Goal: Task Accomplishment & Management: Use online tool/utility

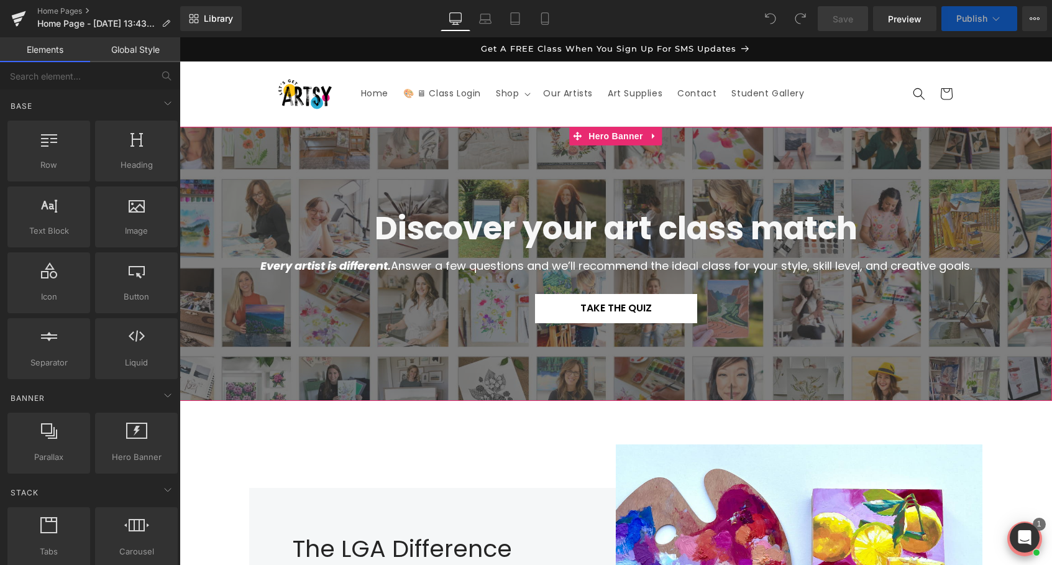
click at [601, 312] on span at bounding box center [595, 308] width 13 height 15
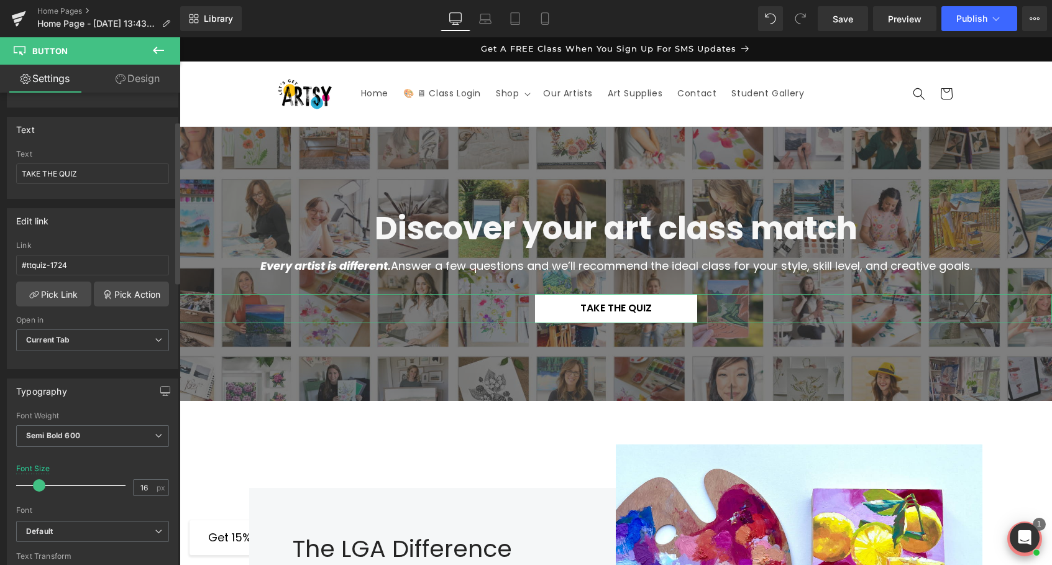
scroll to position [87, 0]
drag, startPoint x: 71, startPoint y: 266, endPoint x: 1, endPoint y: 267, distance: 70.2
click at [1, 267] on div "Edit link #ttquiz-1724 Link #ttquiz-1724 Pick Link Pick Action Current Tab New …" at bounding box center [93, 283] width 186 height 170
paste input "[URL][DOMAIN_NAME]"
type input "[URL][DOMAIN_NAME]"
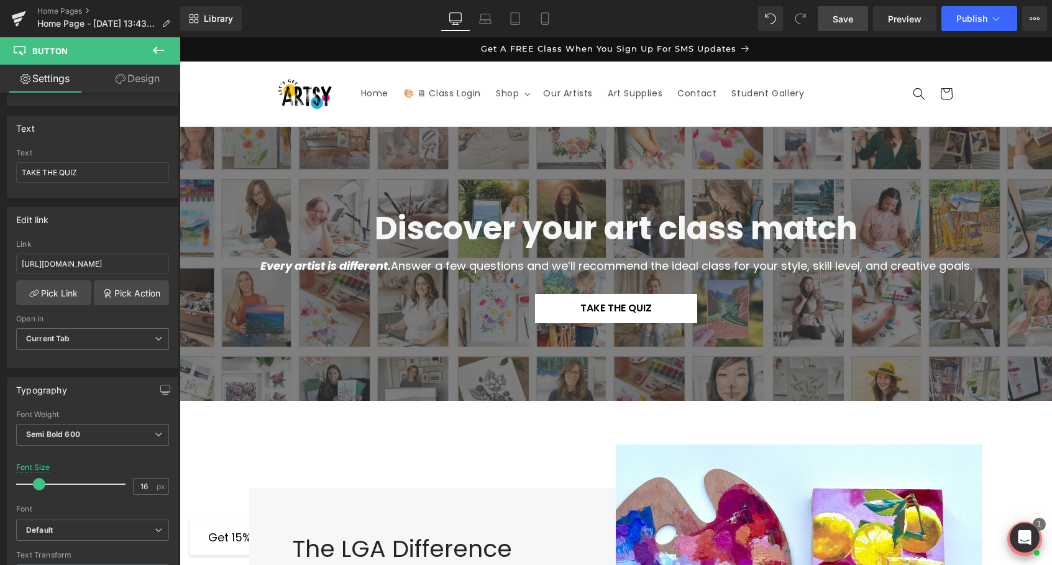
click at [831, 22] on link "Save" at bounding box center [843, 18] width 50 height 25
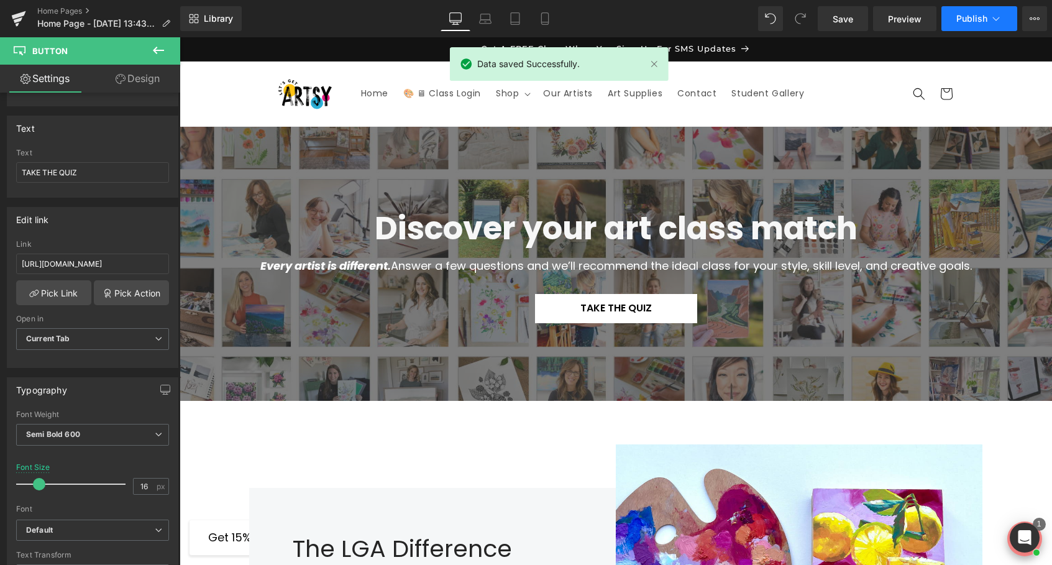
click at [970, 15] on span "Publish" at bounding box center [972, 19] width 31 height 10
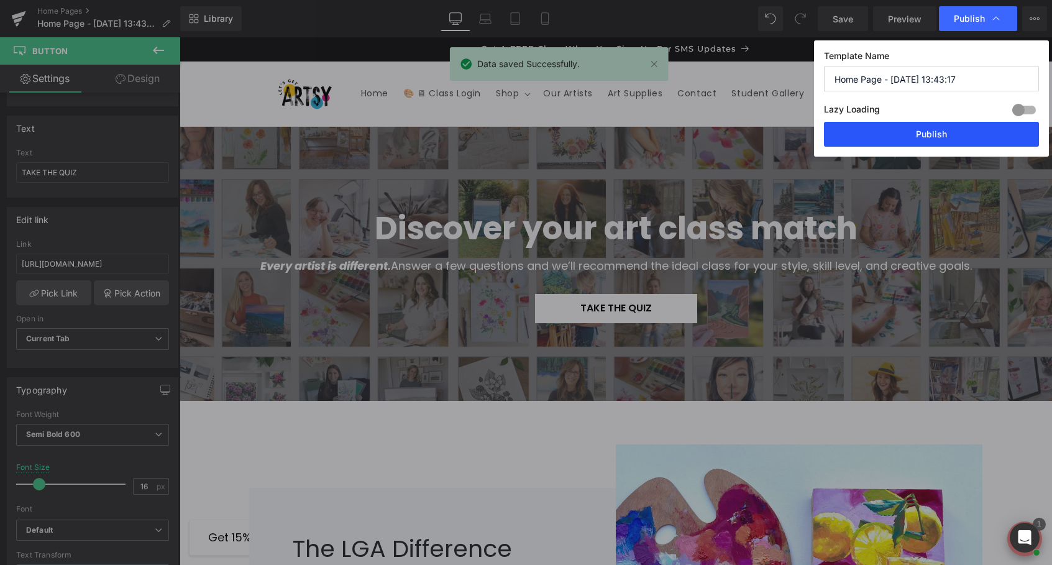
click at [891, 137] on button "Publish" at bounding box center [931, 134] width 215 height 25
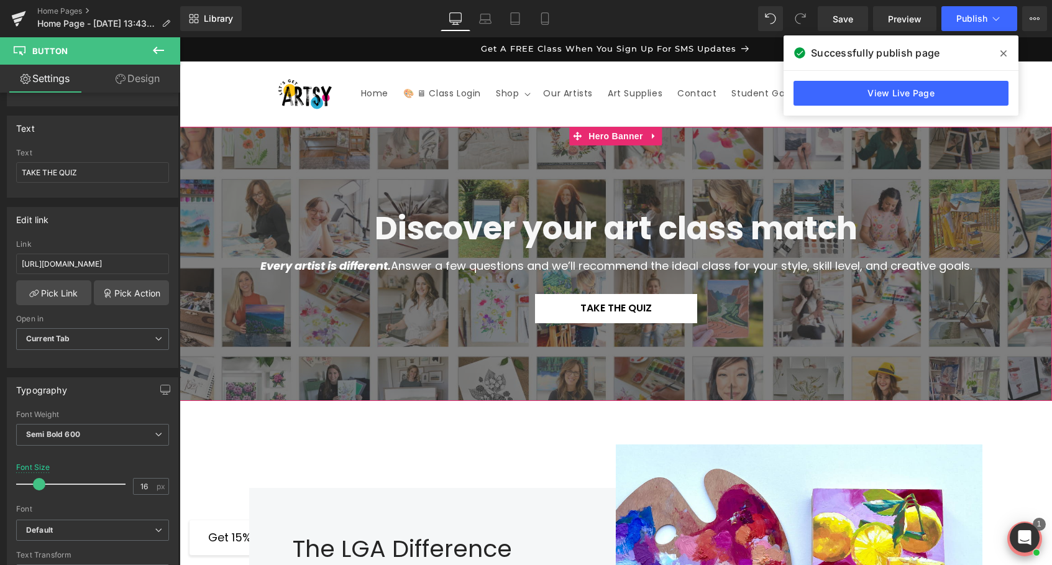
click at [398, 380] on div at bounding box center [616, 264] width 873 height 274
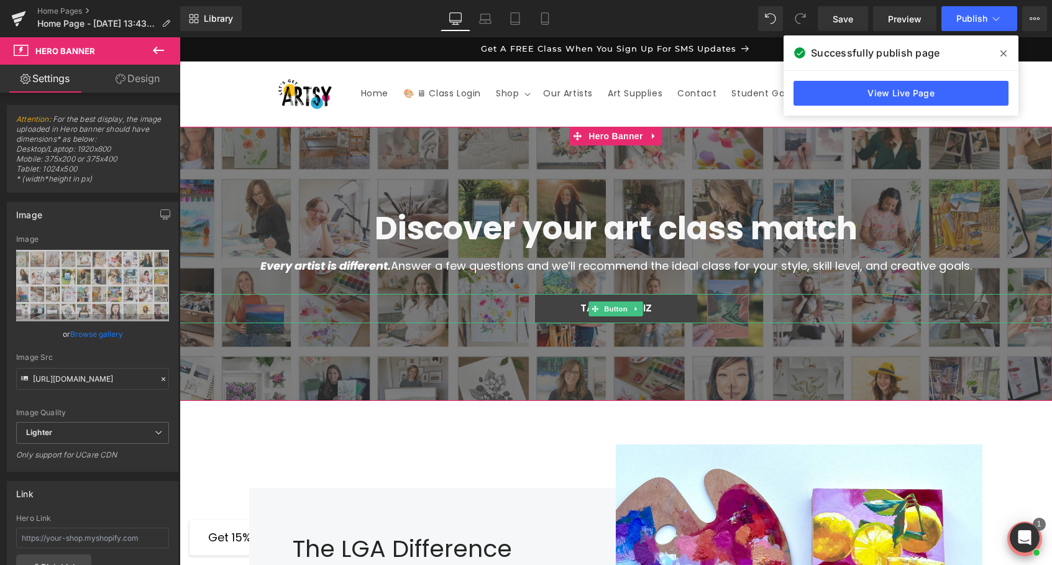
click at [558, 310] on link "TAKE THE QUIZ" at bounding box center [616, 308] width 162 height 29
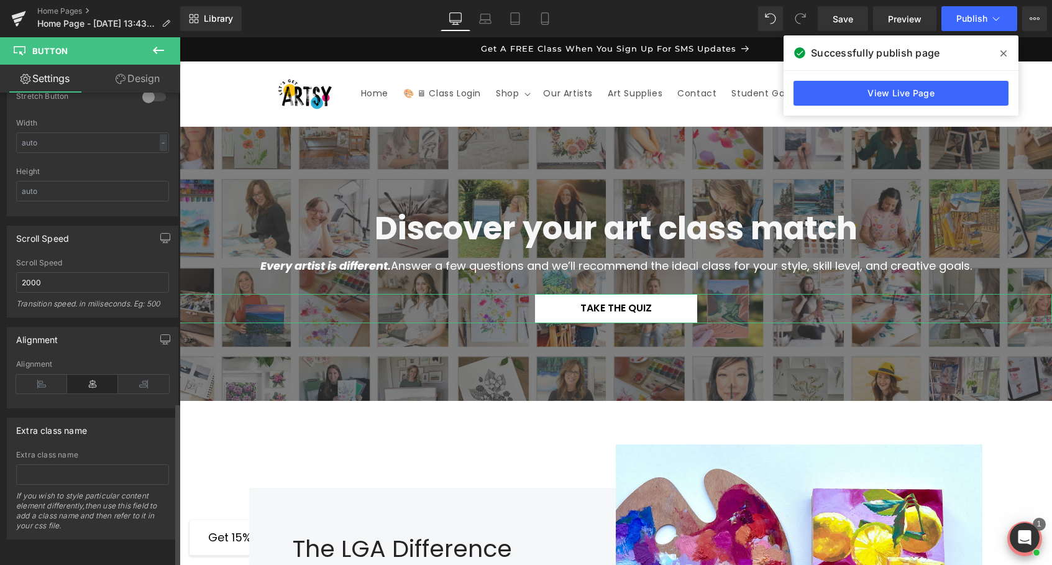
scroll to position [0, 0]
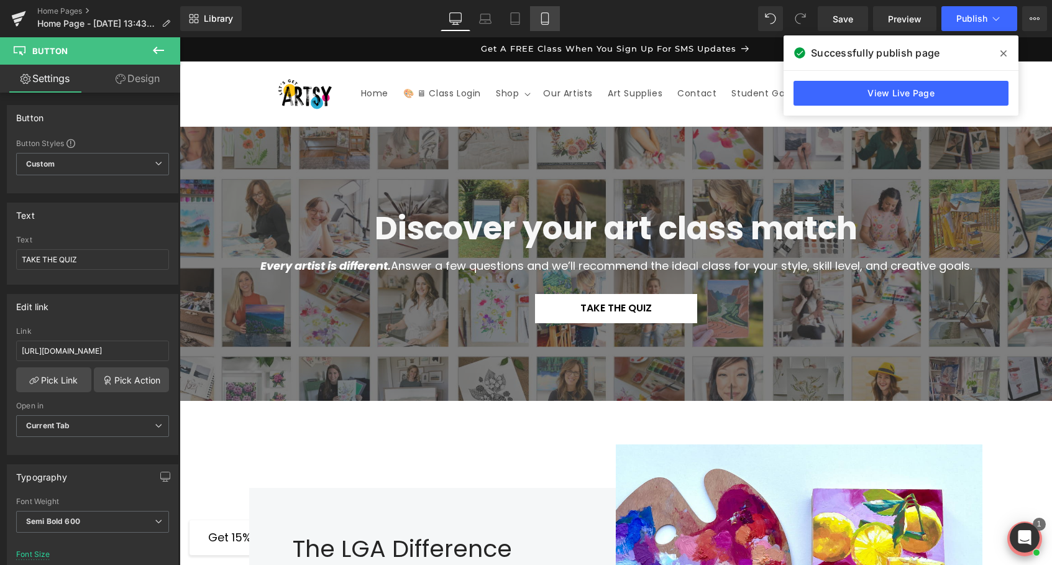
click at [541, 18] on icon at bounding box center [544, 19] width 7 height 12
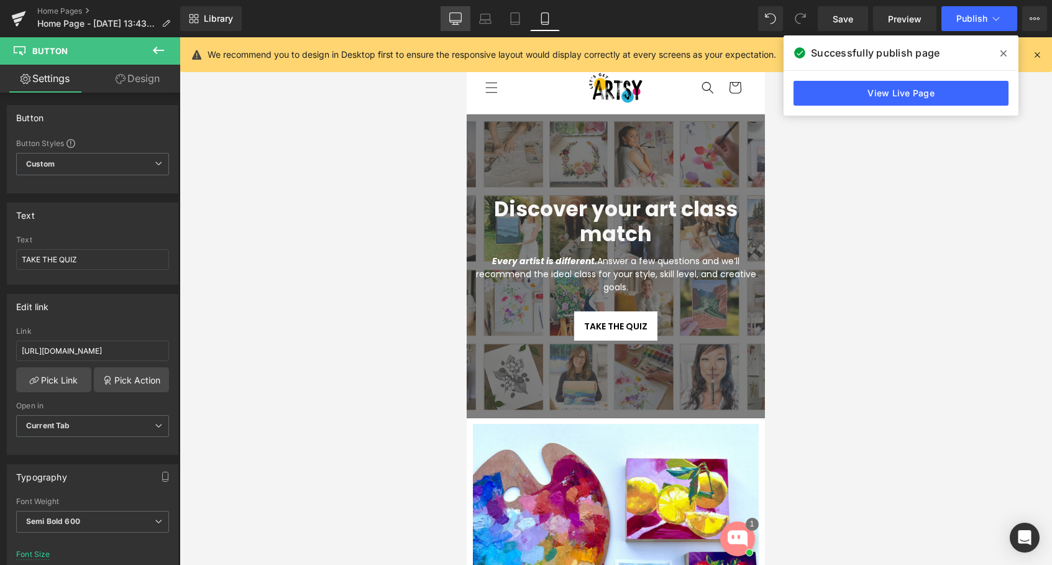
click at [448, 15] on link "Desktop" at bounding box center [456, 18] width 30 height 25
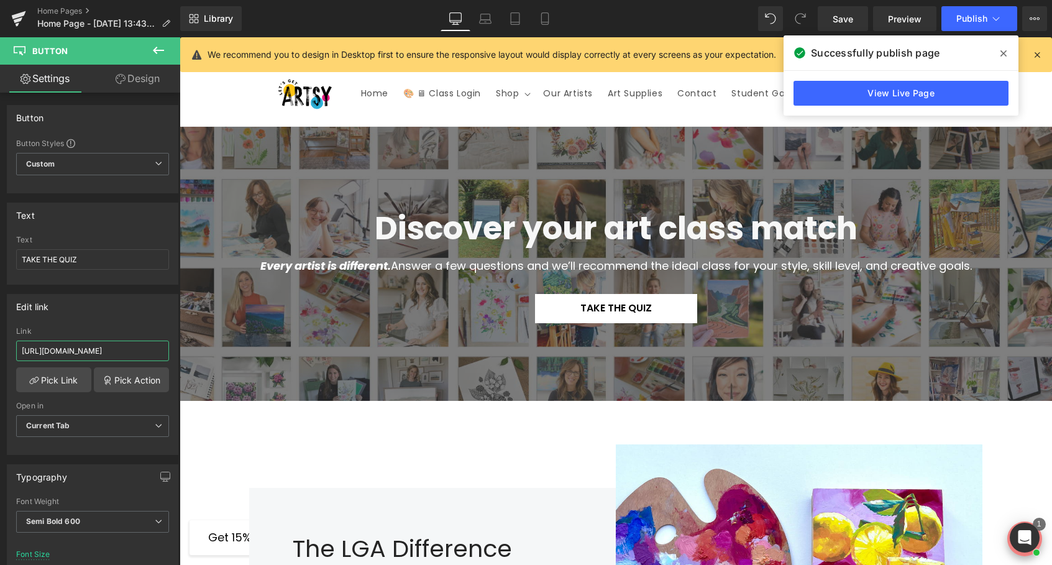
drag, startPoint x: 152, startPoint y: 351, endPoint x: -6, endPoint y: 351, distance: 158.5
click at [0, 351] on html "Button You are previewing how the will restyle your page. You can not edit Elem…" at bounding box center [526, 282] width 1052 height 565
paste input "text"
type input "#ttquiz-1724"
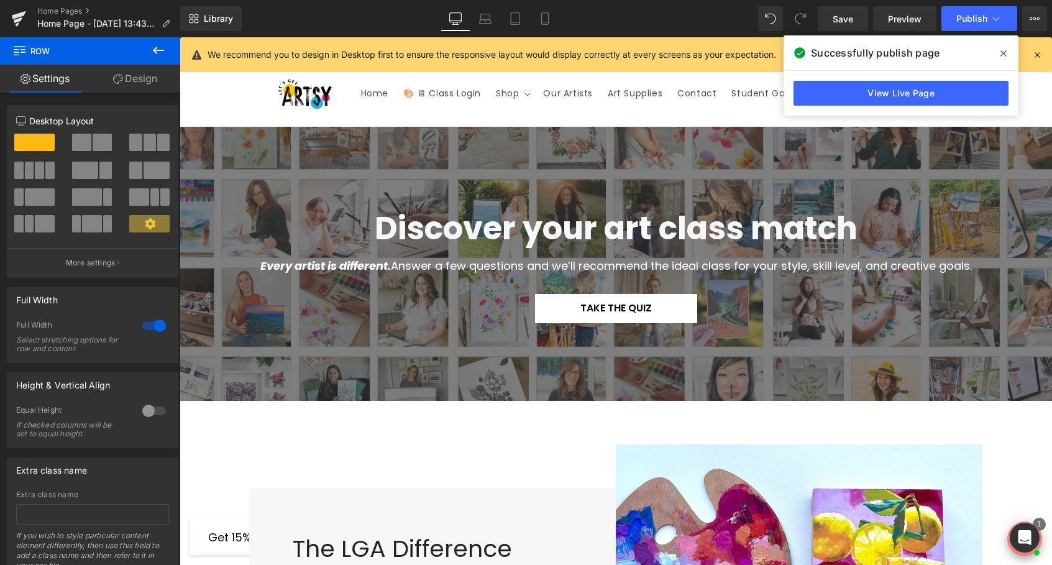
click at [998, 52] on span at bounding box center [1004, 54] width 20 height 20
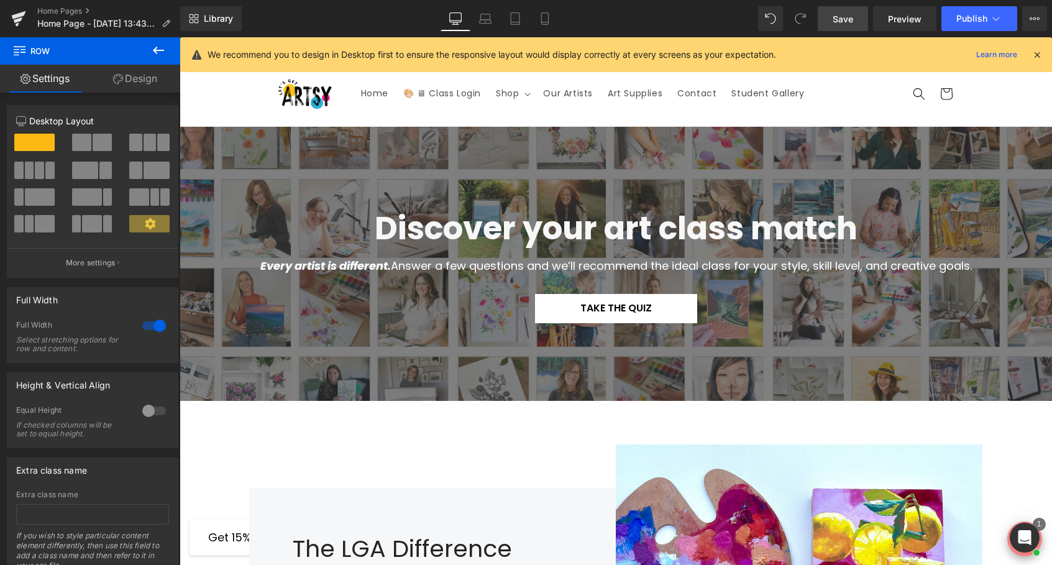
click at [834, 22] on span "Save" at bounding box center [843, 18] width 21 height 13
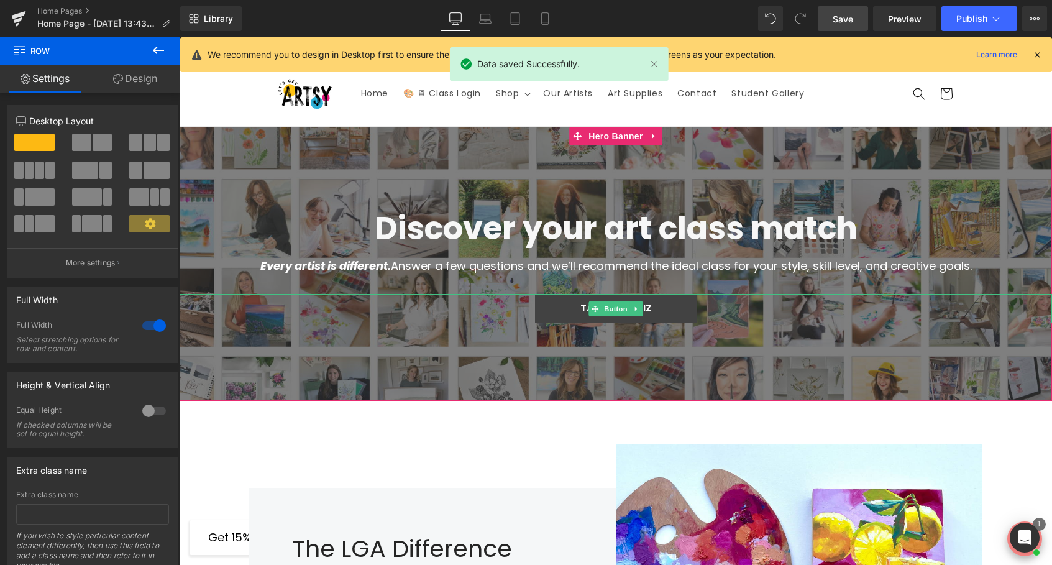
click at [581, 316] on link "TAKE THE QUIZ" at bounding box center [616, 308] width 162 height 29
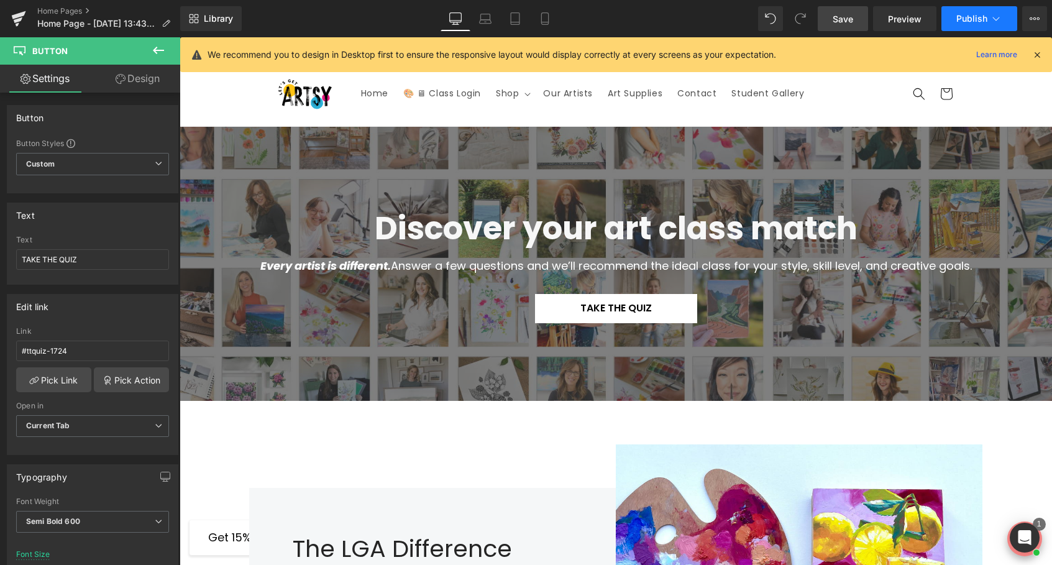
click at [988, 17] on button "Publish" at bounding box center [980, 18] width 76 height 25
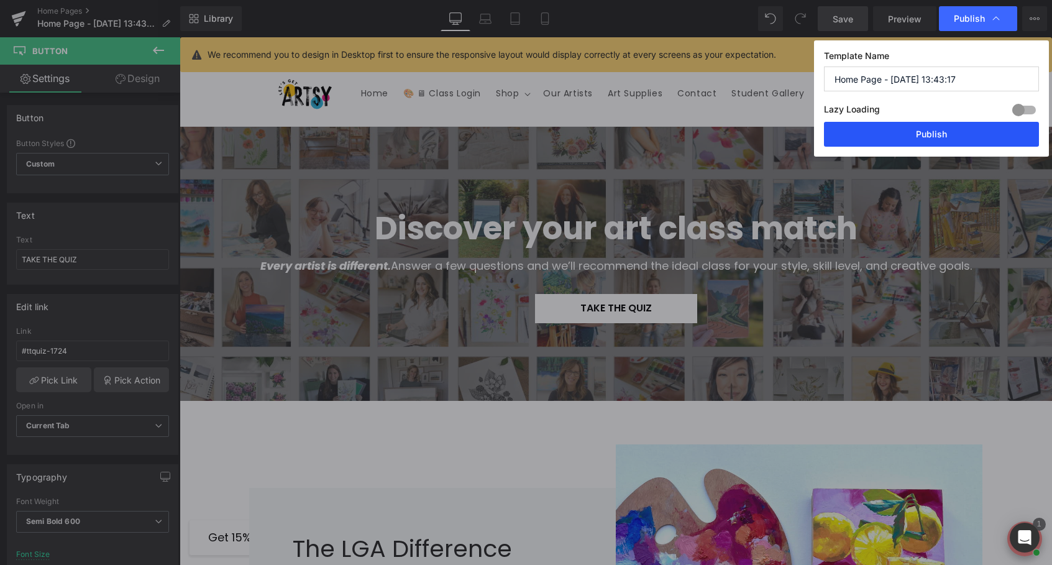
click at [914, 134] on button "Publish" at bounding box center [931, 134] width 215 height 25
